Goal: Obtain resource: Download file/media

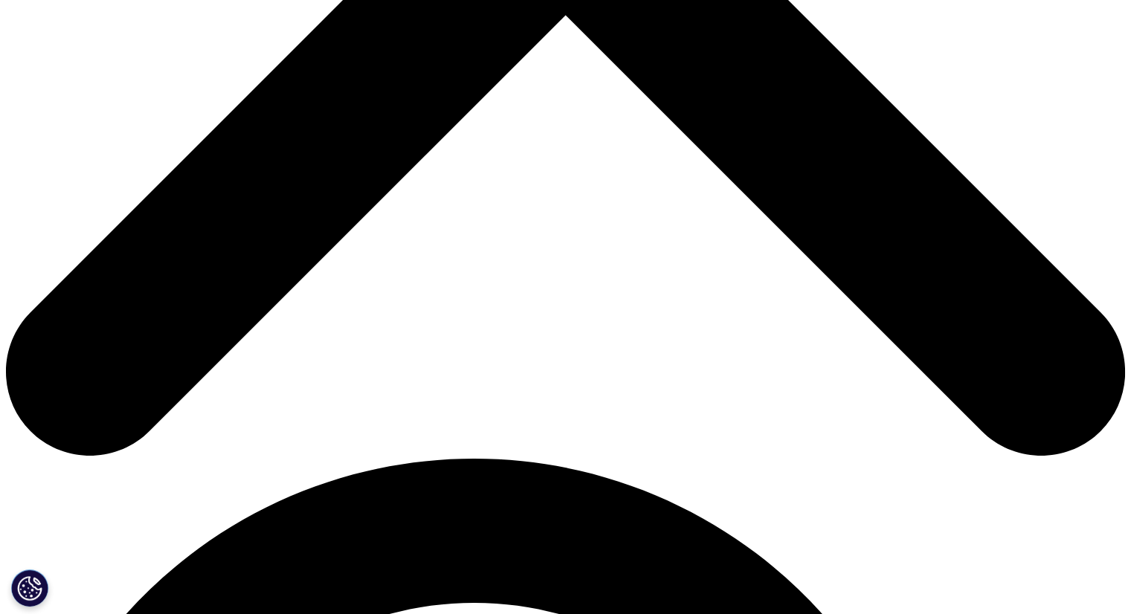
scroll to position [595, 0]
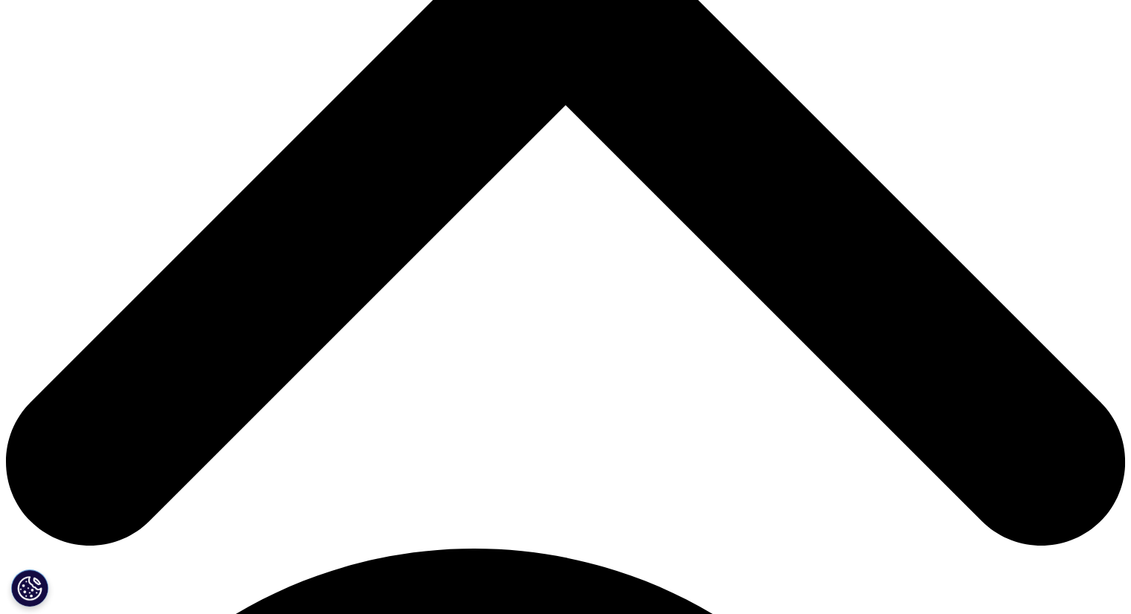
type input "[MEDICAL_DATA]"
type input "[PERSON_NAME]"
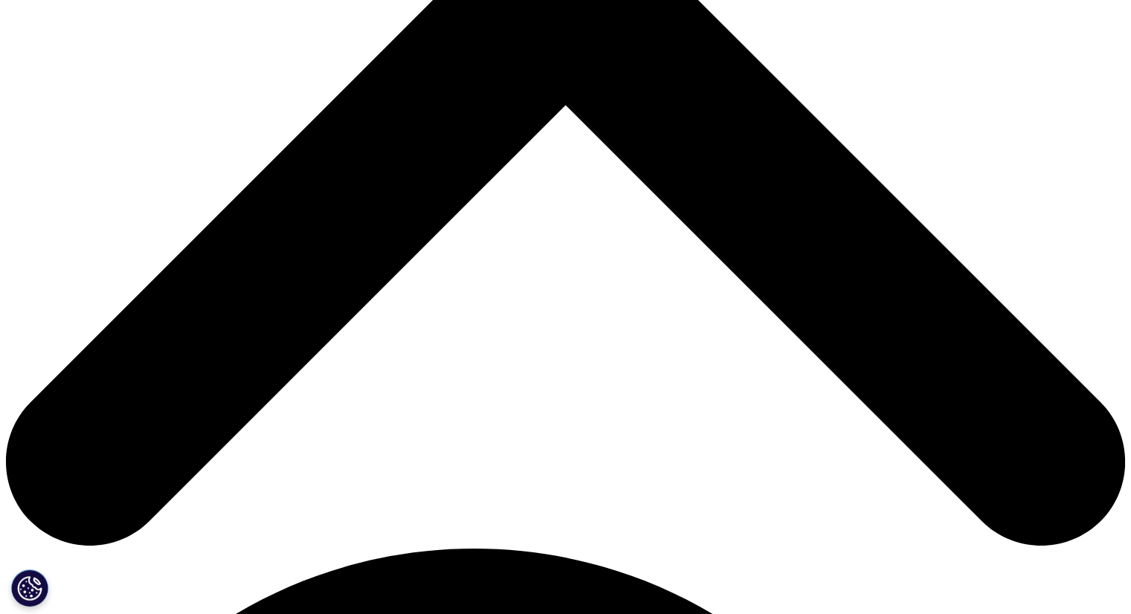
type input "[EMAIL_ADDRESS][DOMAIN_NAME]"
type input "Consultant"
type input "CIL Management"
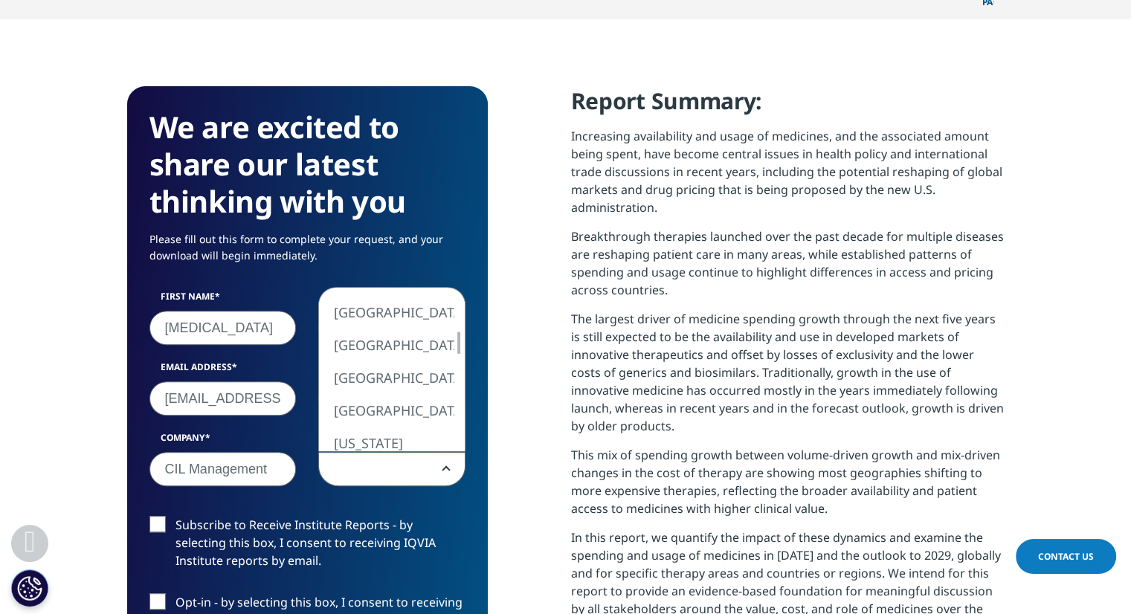
select select "[GEOGRAPHIC_DATA]"
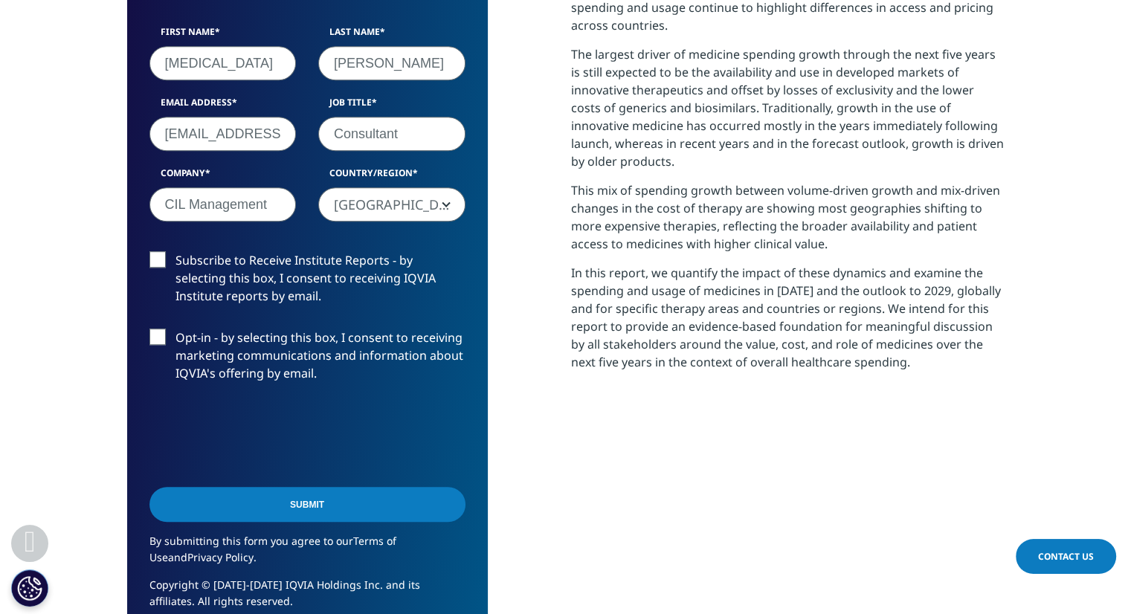
scroll to position [892, 0]
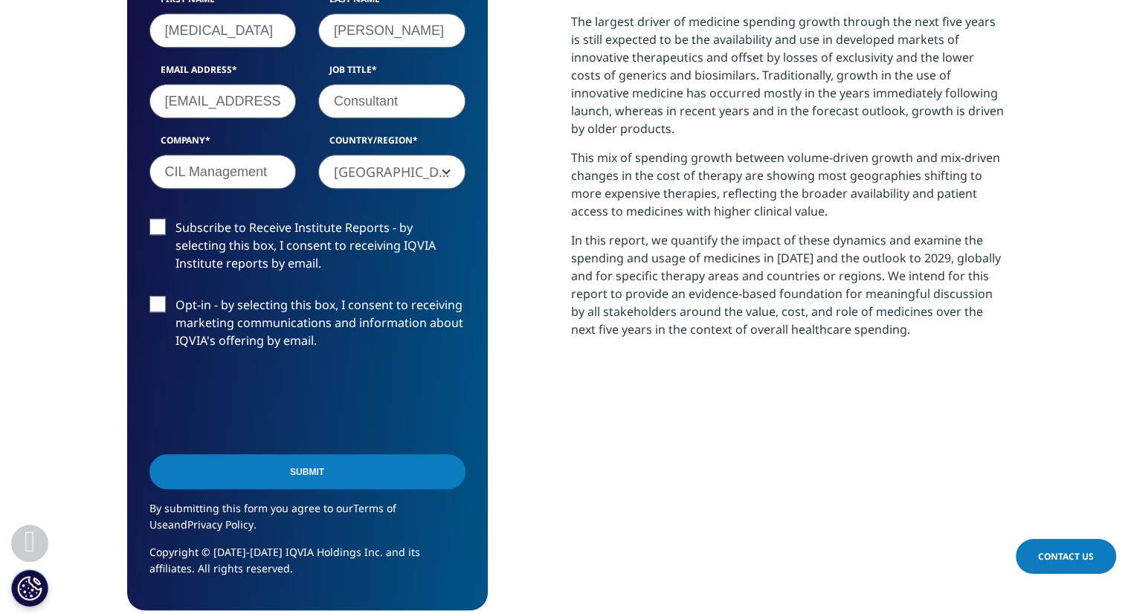
click at [372, 454] on input "Submit" at bounding box center [307, 471] width 316 height 35
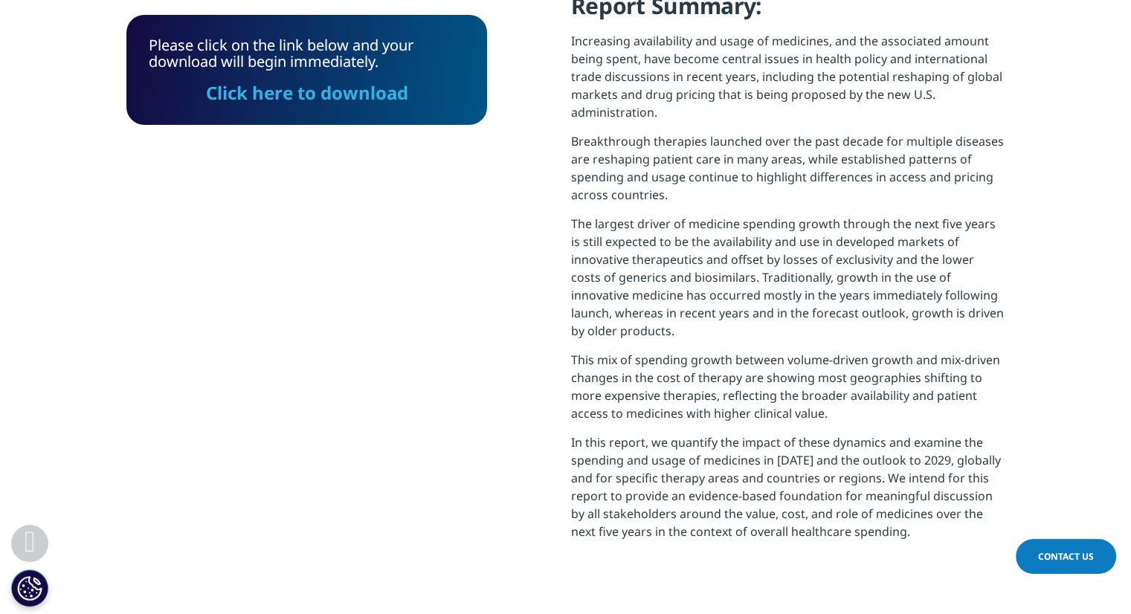
scroll to position [607, 0]
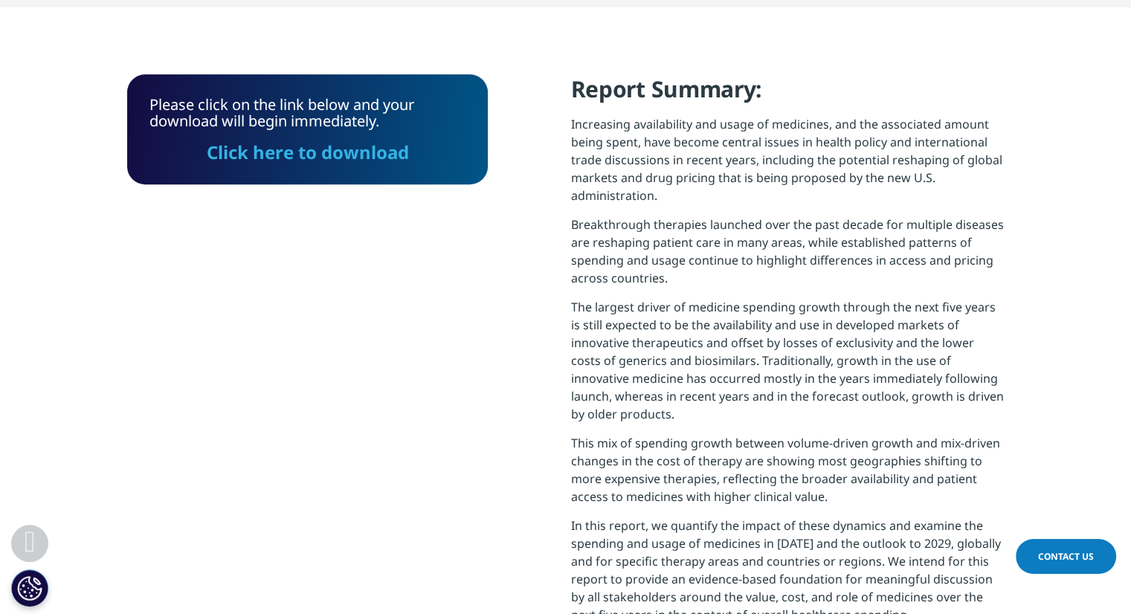
click at [359, 140] on link "Click here to download" at bounding box center [307, 152] width 202 height 25
